Goal: Book appointment/travel/reservation

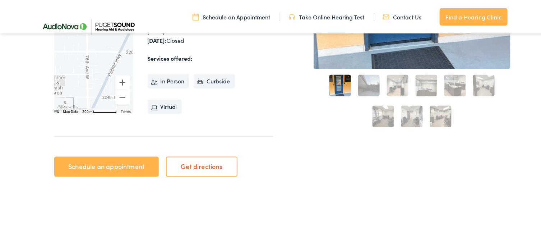
scroll to position [251, 0]
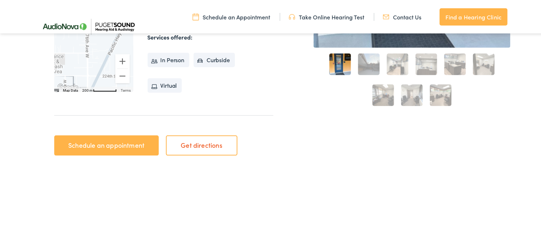
click at [127, 144] on link "Schedule an appointment" at bounding box center [106, 144] width 104 height 20
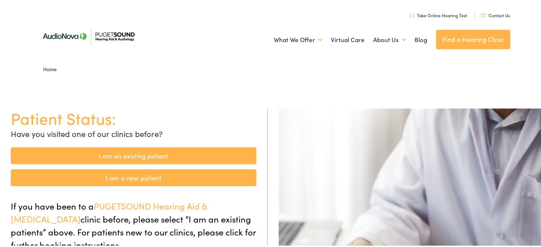
click at [136, 181] on link "I am a new patient" at bounding box center [134, 176] width 246 height 17
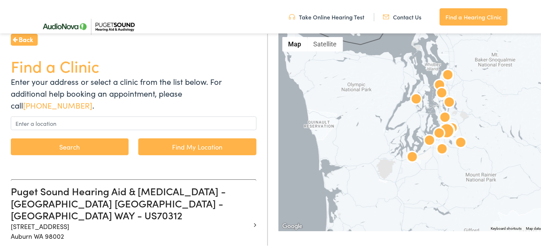
scroll to position [179, 0]
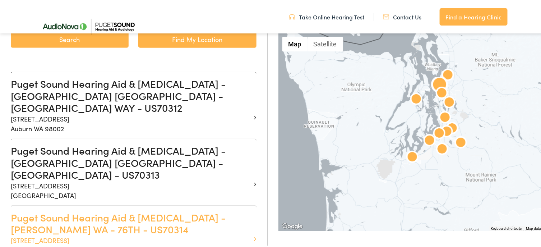
click at [66, 210] on h3 "Puget Sound Hearing Aid & Audiology - EDMONDS WA - 76TH - US70314" at bounding box center [131, 222] width 240 height 24
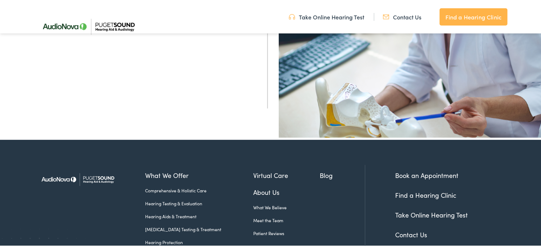
scroll to position [287, 0]
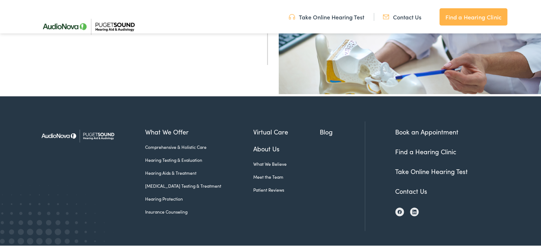
click at [410, 126] on link "Book an Appointment" at bounding box center [426, 130] width 63 height 9
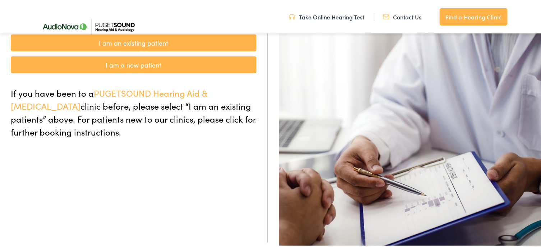
scroll to position [36, 0]
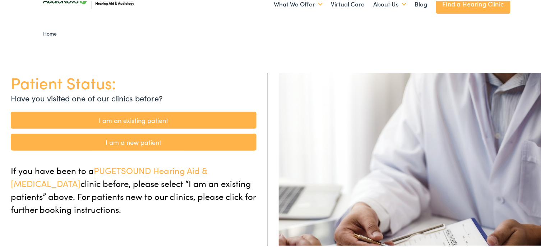
click at [146, 140] on link "I am a new patient" at bounding box center [134, 140] width 246 height 17
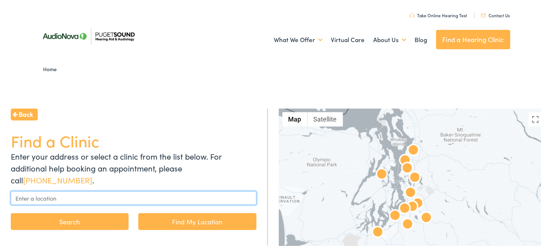
click at [101, 190] on input "text" at bounding box center [134, 197] width 246 height 14
click at [61, 190] on input "text" at bounding box center [134, 197] width 246 height 14
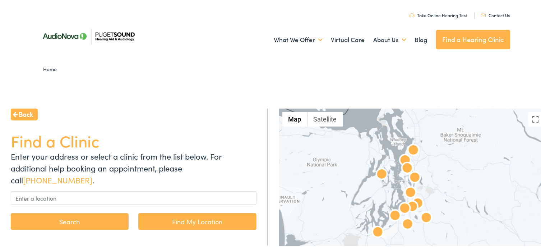
click at [75, 212] on button "Search" at bounding box center [70, 220] width 118 height 17
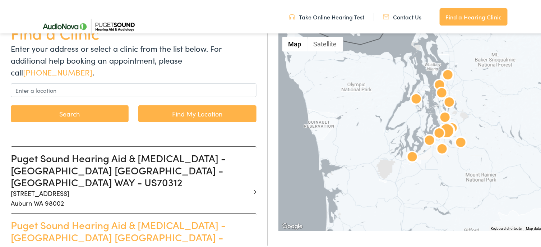
scroll to position [144, 0]
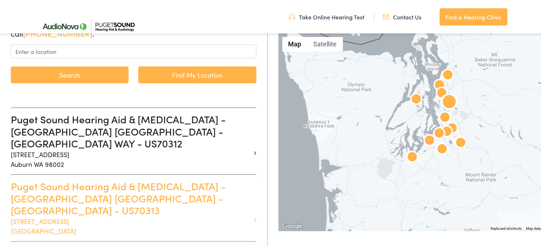
click at [95, 179] on h3 "Puget Sound Hearing Aid & Audiology - BELLEVUE WA - 116TH AVE - US70313" at bounding box center [131, 197] width 240 height 36
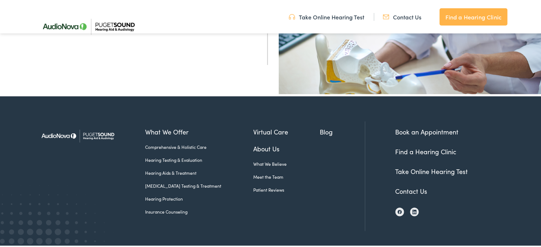
scroll to position [72, 0]
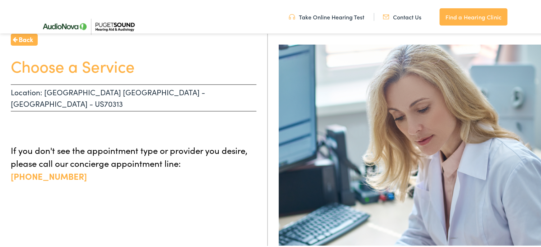
click at [192, 90] on p "Location: BELLEVUE WA - 116TH AVE - US70313" at bounding box center [134, 96] width 246 height 27
drag, startPoint x: 190, startPoint y: 90, endPoint x: 73, endPoint y: 88, distance: 117.0
click at [187, 90] on p "Location: BELLEVUE WA - 116TH AVE - US70313" at bounding box center [134, 96] width 246 height 27
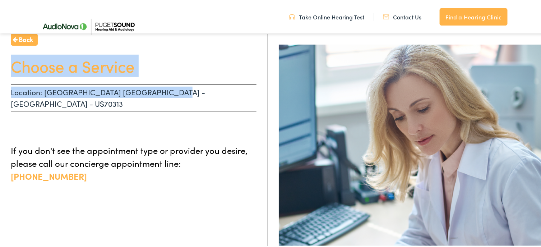
drag, startPoint x: 177, startPoint y: 87, endPoint x: 0, endPoint y: 57, distance: 179.1
click at [0, 55] on div "Back Choose a Service Location: BELLEVUE WA - 116TH AVE - US70313 If you don't …" at bounding box center [134, 156] width 268 height 247
click at [29, 35] on span "Back" at bounding box center [26, 38] width 14 height 10
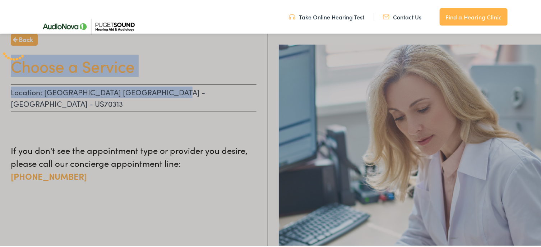
scroll to position [9, 0]
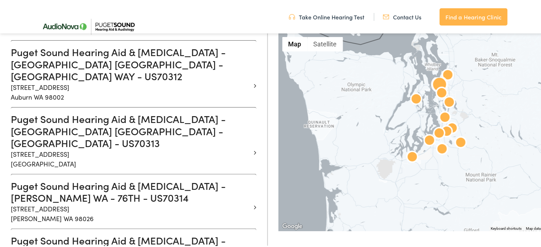
scroll to position [215, 0]
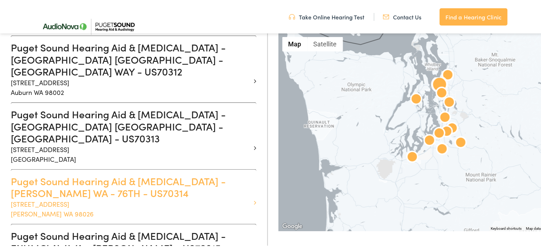
click at [118, 174] on h3 "Puget Sound Hearing Aid & Audiology - EDMONDS WA - 76TH - US70314" at bounding box center [131, 186] width 240 height 24
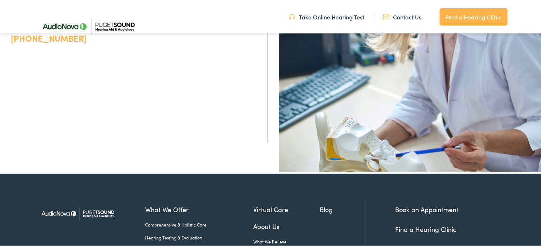
scroll to position [287, 0]
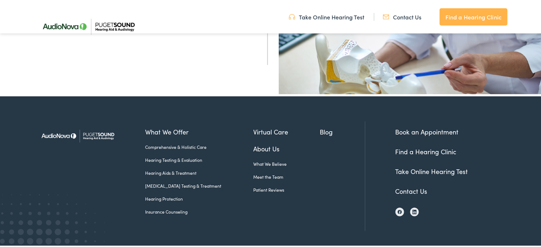
click at [422, 129] on link "Book an Appointment" at bounding box center [426, 130] width 63 height 9
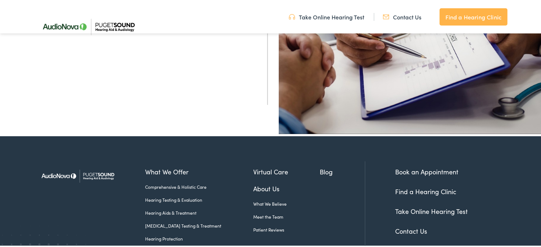
scroll to position [309, 0]
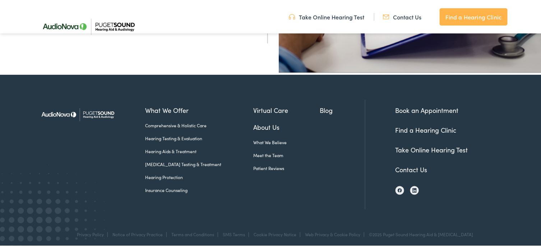
click at [409, 167] on link "Contact Us" at bounding box center [411, 168] width 32 height 9
